Goal: Information Seeking & Learning: Learn about a topic

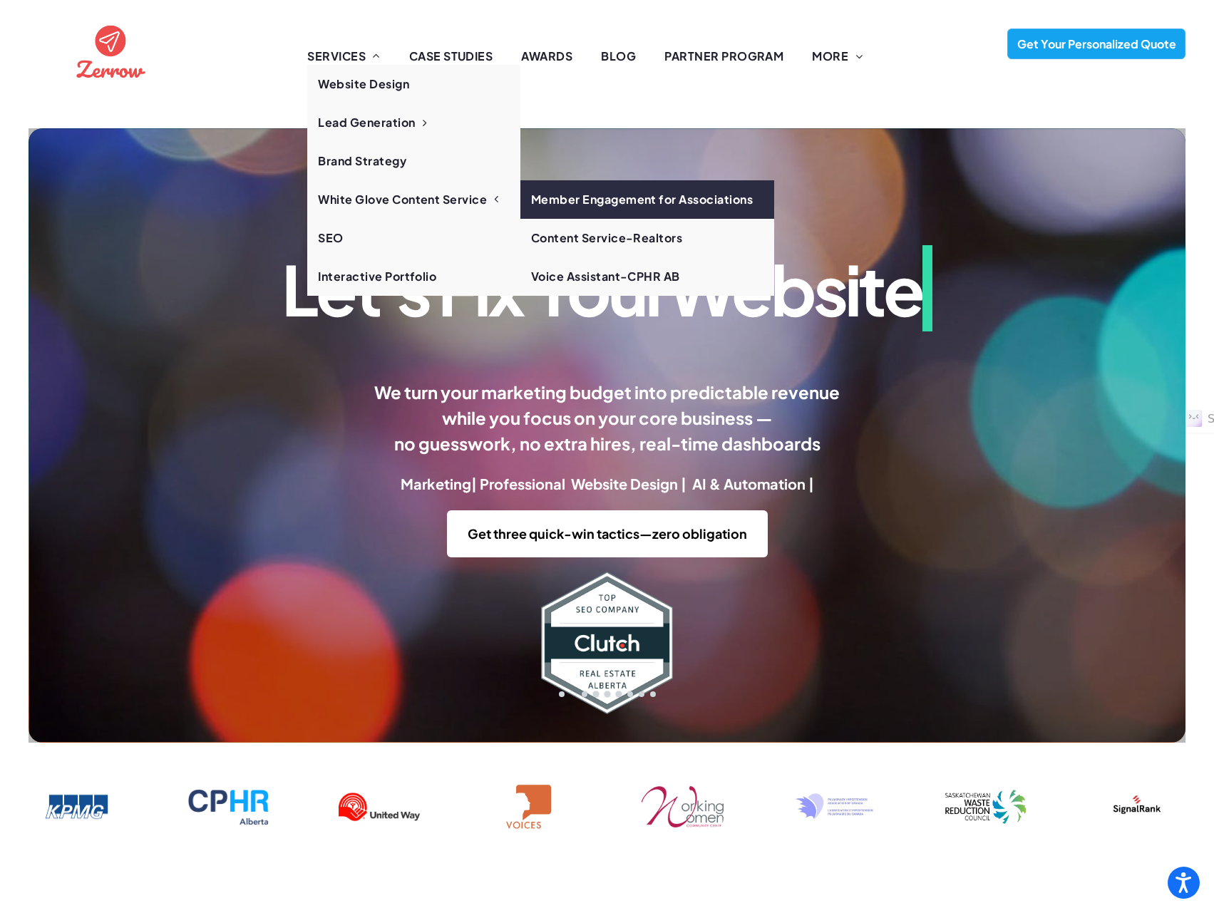
click at [604, 199] on link "Member Engagement for Associations" at bounding box center [647, 199] width 254 height 38
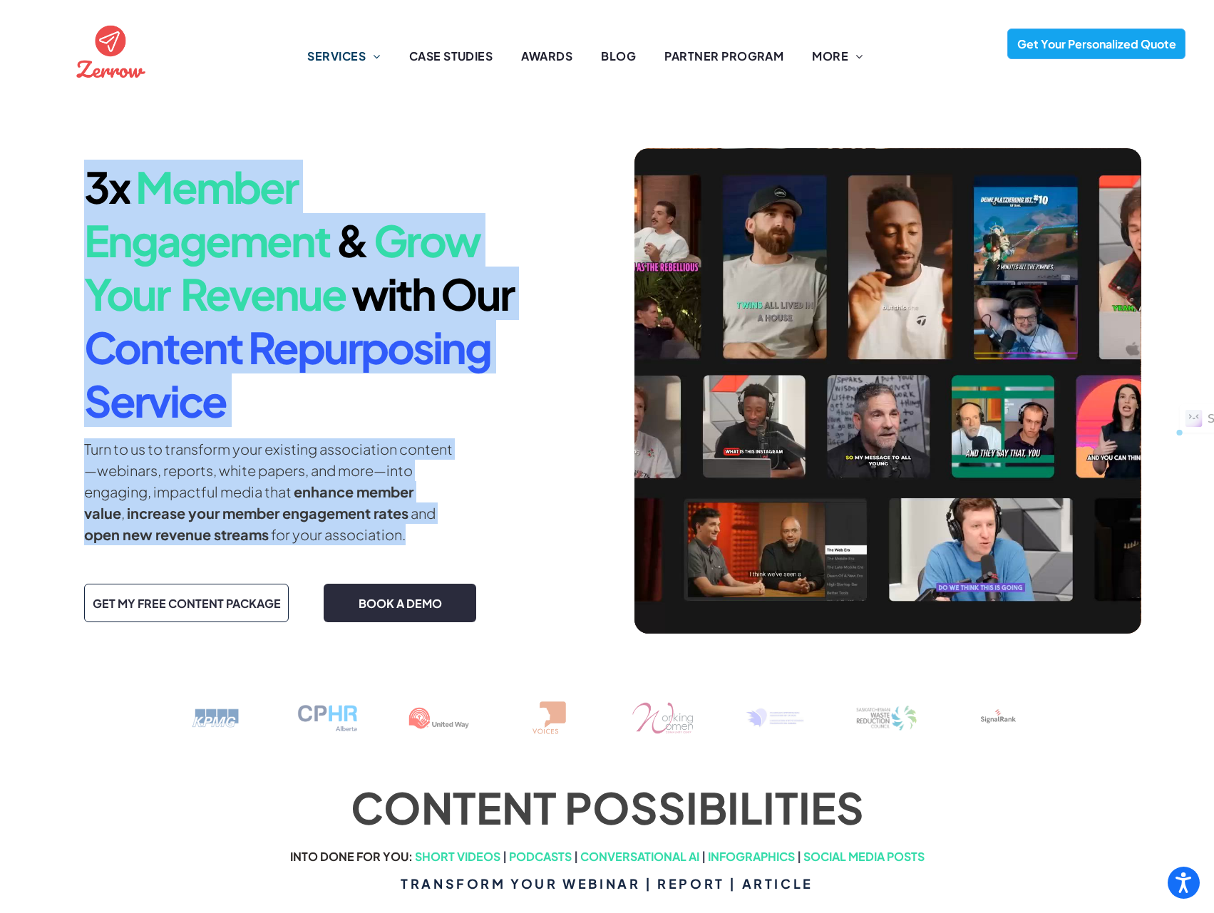
drag, startPoint x: 95, startPoint y: 180, endPoint x: 451, endPoint y: 562, distance: 522.0
click at [451, 562] on div "3x Member Engagement & Grow Your Revenue with Our Content Repurposing Service T…" at bounding box center [332, 390] width 519 height 485
copy div "3x Member Engagement & Grow Your Revenue with Our Content Repurposing Service T…"
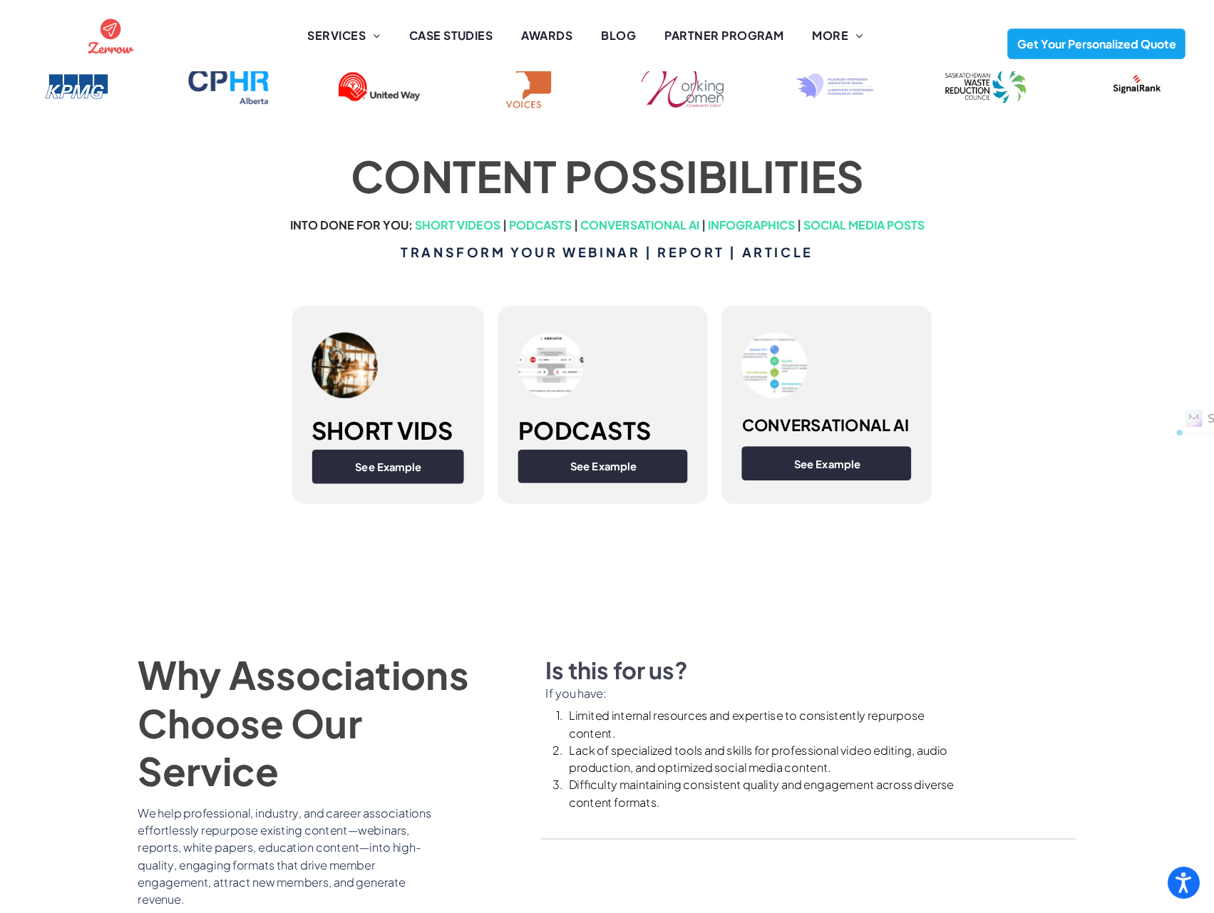
scroll to position [713, 0]
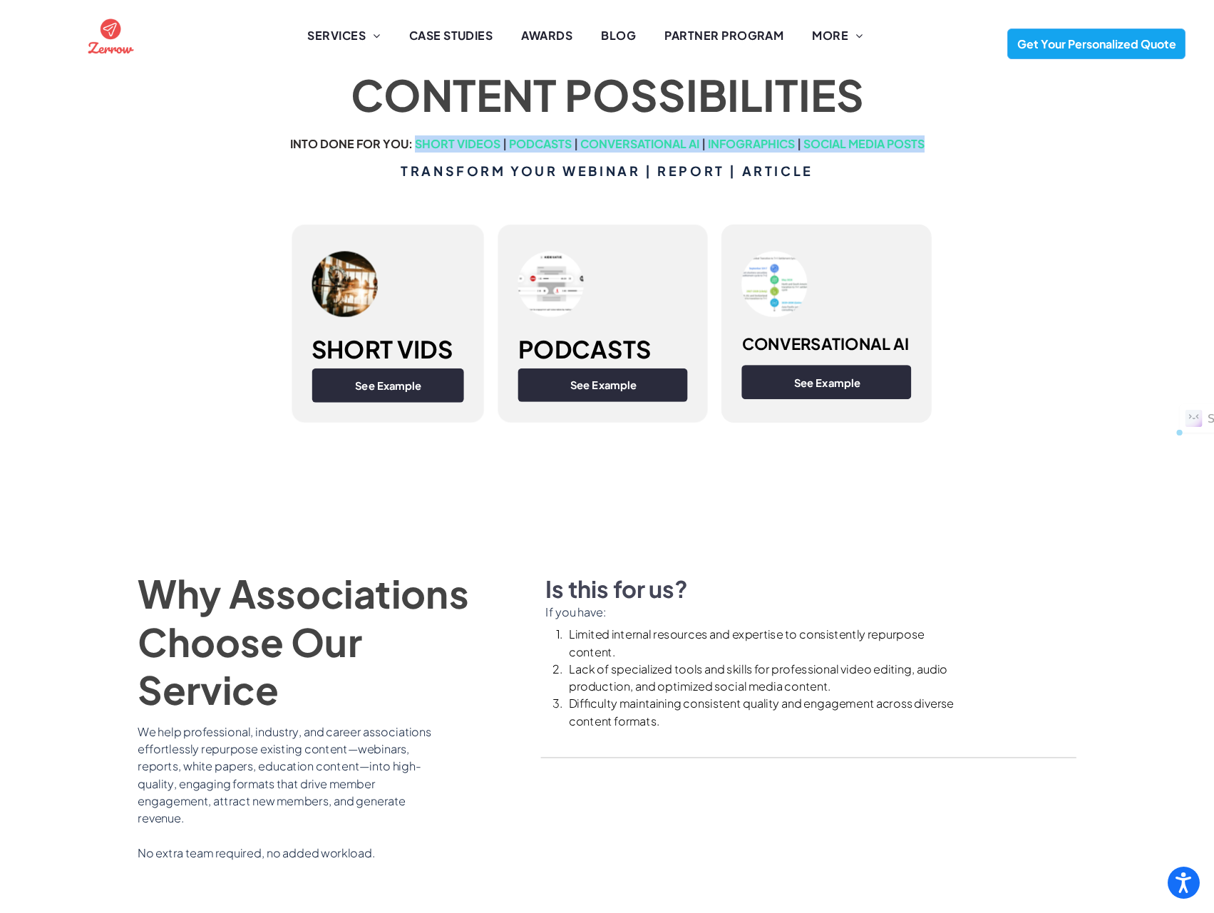
drag, startPoint x: 412, startPoint y: 141, endPoint x: 934, endPoint y: 142, distance: 521.8
click at [934, 142] on h5 "INTO DONE FOR YOU: SHORT VIDEOS | PODCASTS | CONVERSATIONAL AI | INFOGRAPHICS |…" at bounding box center [607, 143] width 684 height 17
copy h5 "SHORT VIDEOS | PODCASTS | CONVERSATIONAL AI | INFOGRAPHICS | SOCIAL MEDIA POSTS"
